Goal: Navigation & Orientation: Find specific page/section

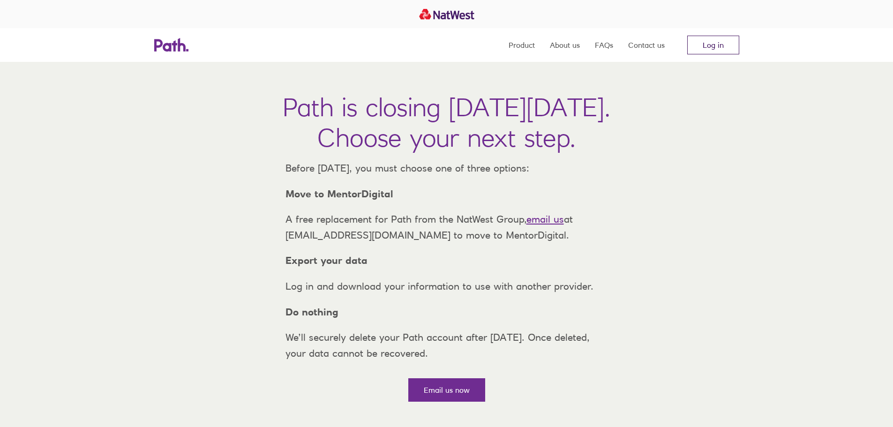
click at [713, 45] on link "Log in" at bounding box center [713, 45] width 52 height 19
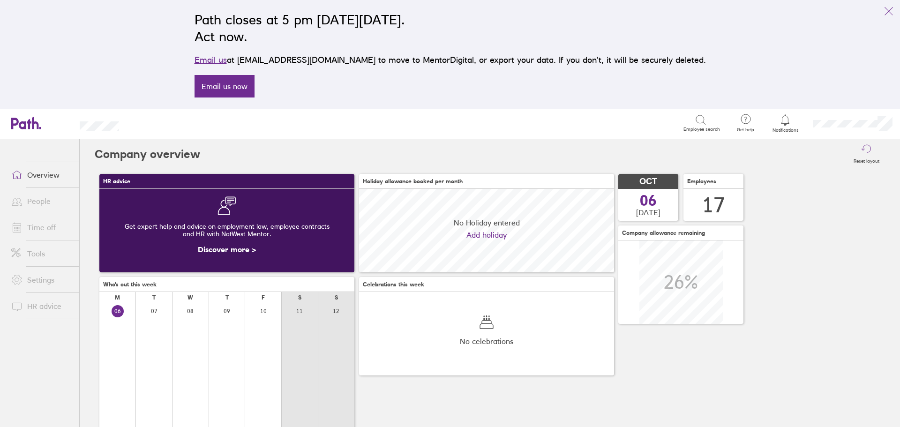
scroll to position [83, 255]
click at [888, 13] on icon "link" at bounding box center [889, 11] width 11 height 11
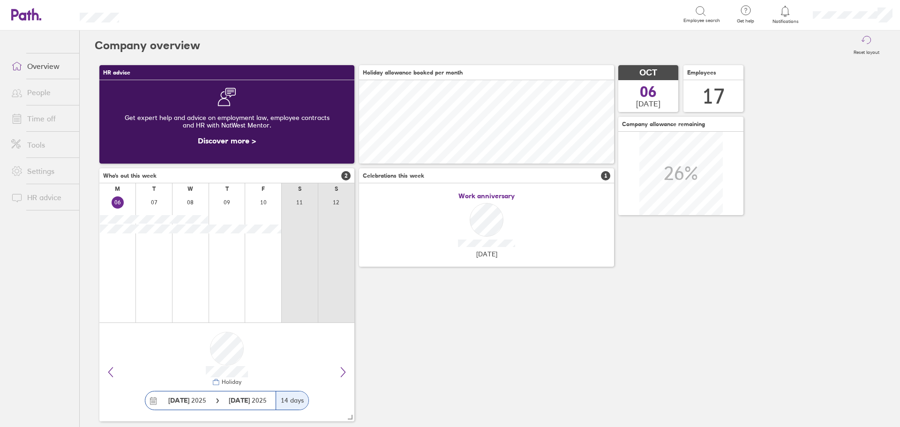
click at [49, 121] on link "Time off" at bounding box center [42, 118] width 76 height 19
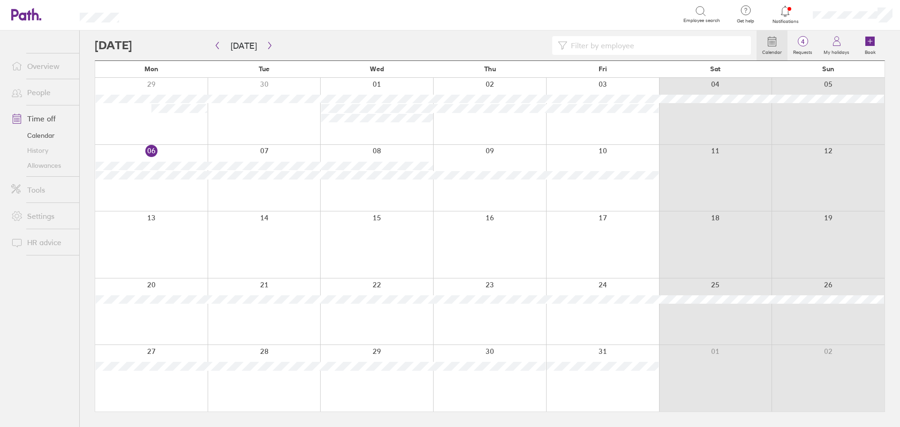
click at [38, 162] on link "Allowances" at bounding box center [42, 165] width 76 height 15
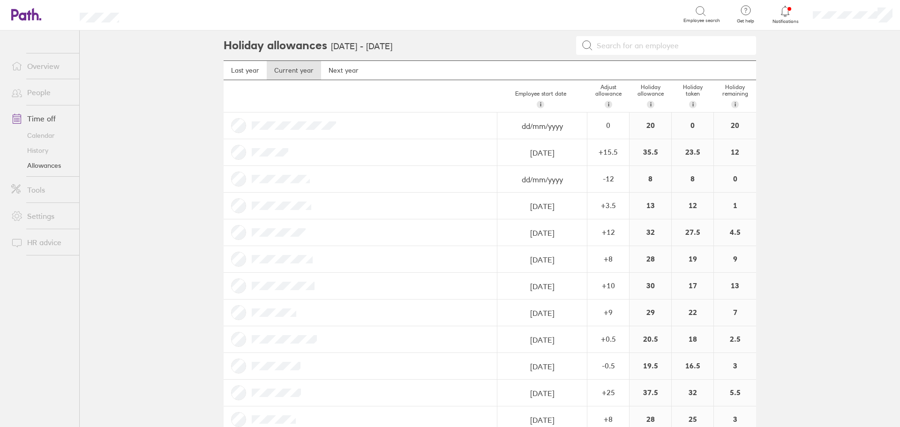
click at [33, 66] on link "Overview" at bounding box center [42, 66] width 76 height 19
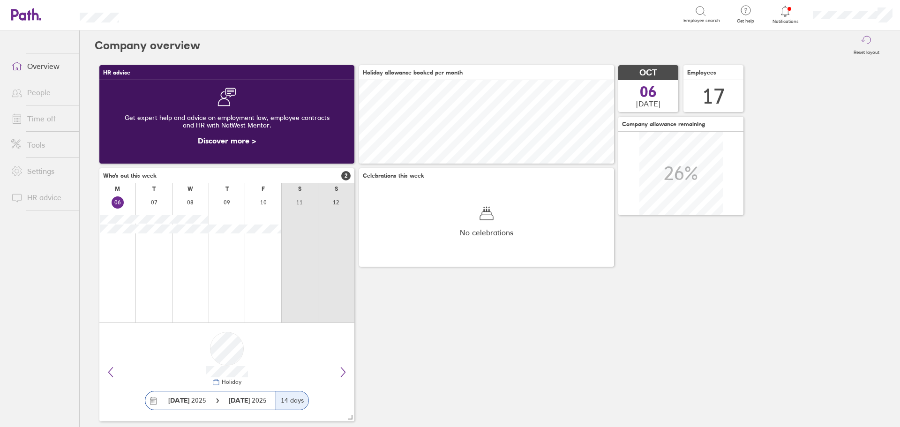
scroll to position [83, 255]
click at [54, 120] on link "Time off" at bounding box center [42, 118] width 76 height 19
